Goal: Check status: Check status

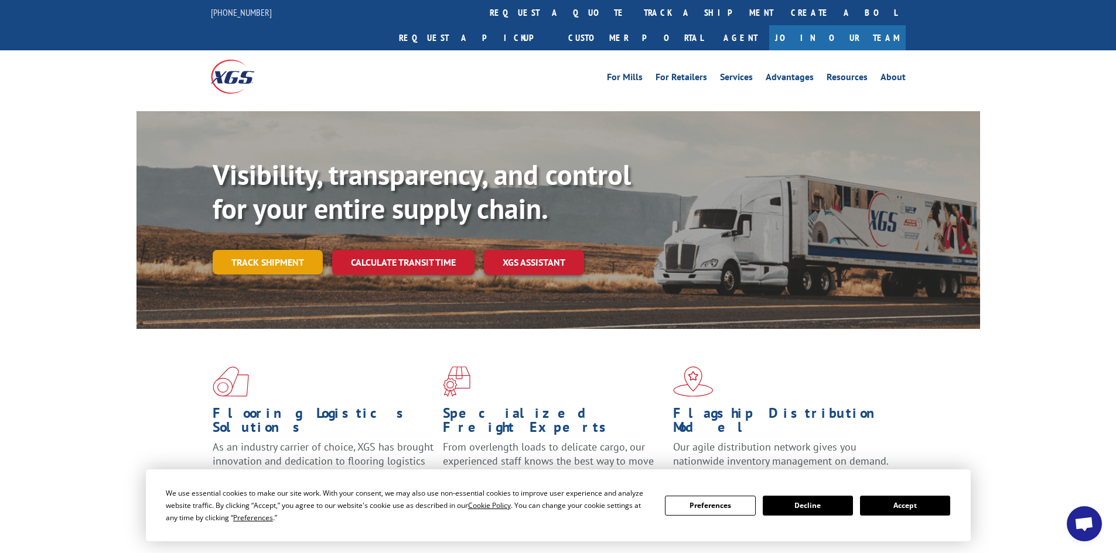
click at [276, 250] on link "Track shipment" at bounding box center [268, 262] width 110 height 25
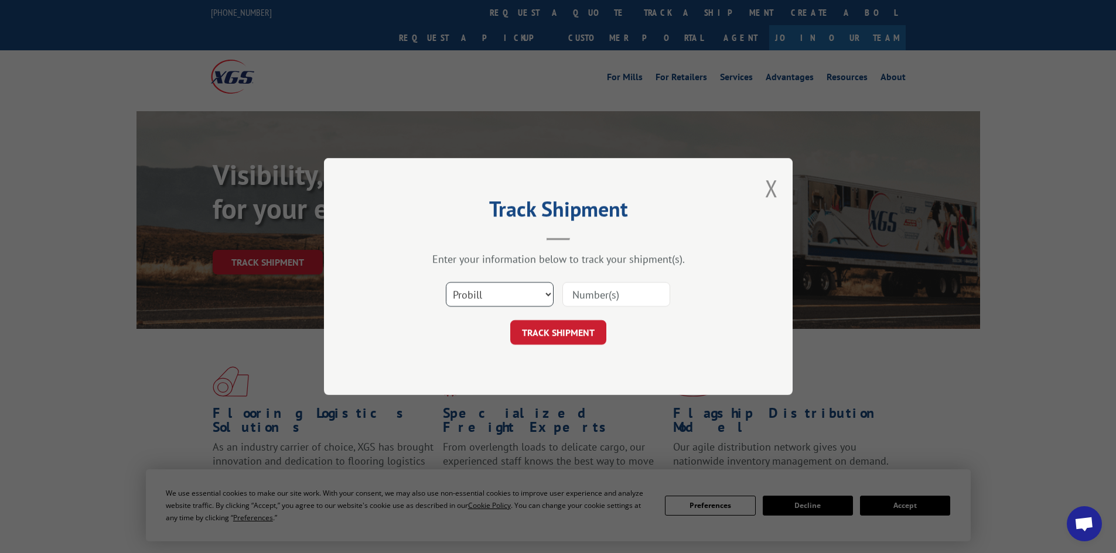
drag, startPoint x: 492, startPoint y: 286, endPoint x: 499, endPoint y: 293, distance: 9.9
click at [492, 286] on select "Select category... Probill BOL PO" at bounding box center [500, 294] width 108 height 25
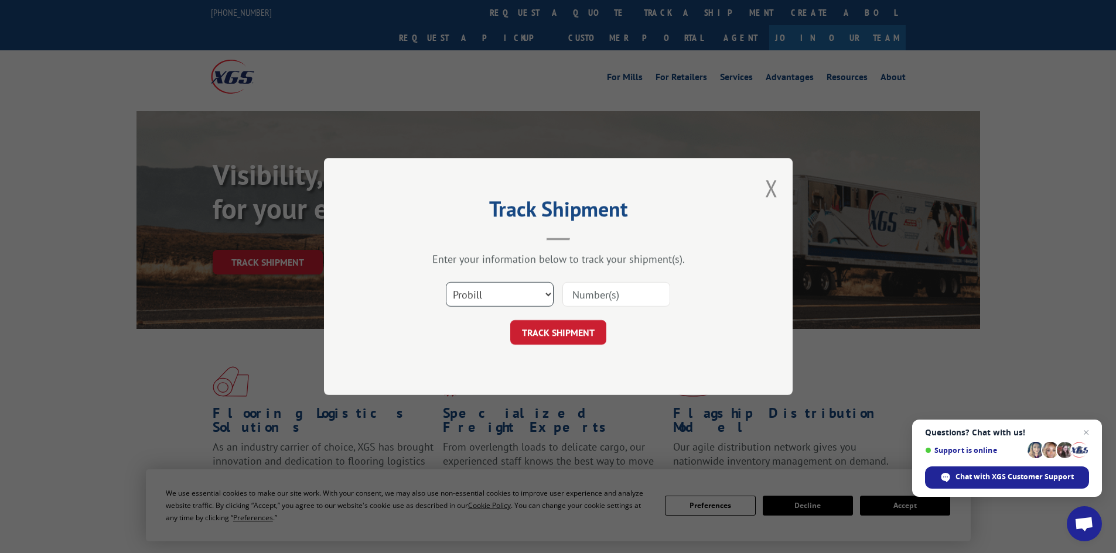
select select "po"
click at [446, 282] on select "Select category... Probill BOL PO" at bounding box center [500, 294] width 108 height 25
click at [582, 296] on input at bounding box center [616, 294] width 108 height 25
paste input "1053538"
type input "1053538"
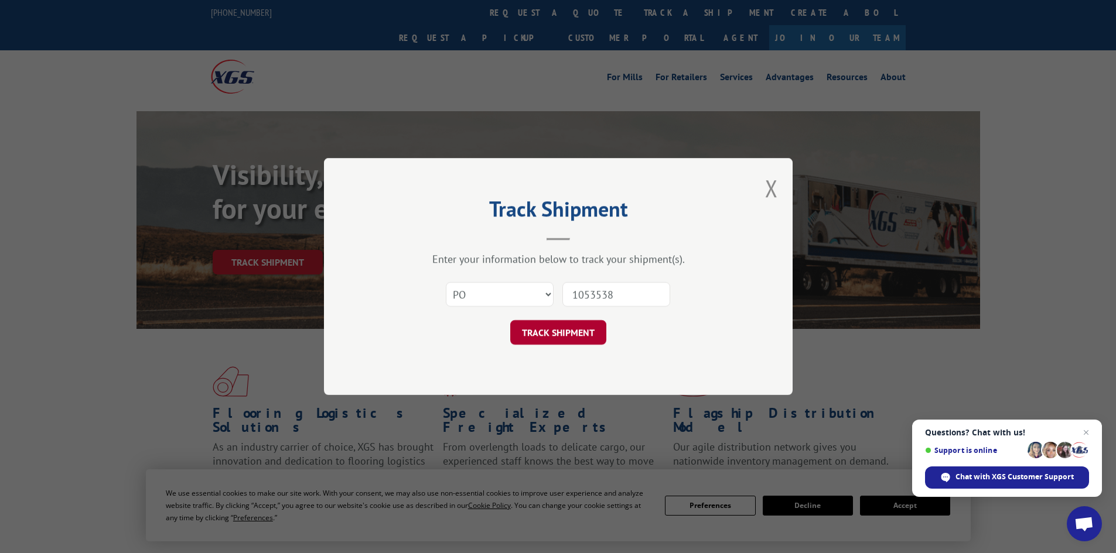
click at [595, 331] on button "TRACK SHIPMENT" at bounding box center [558, 332] width 96 height 25
